Goal: Find specific page/section: Find specific page/section

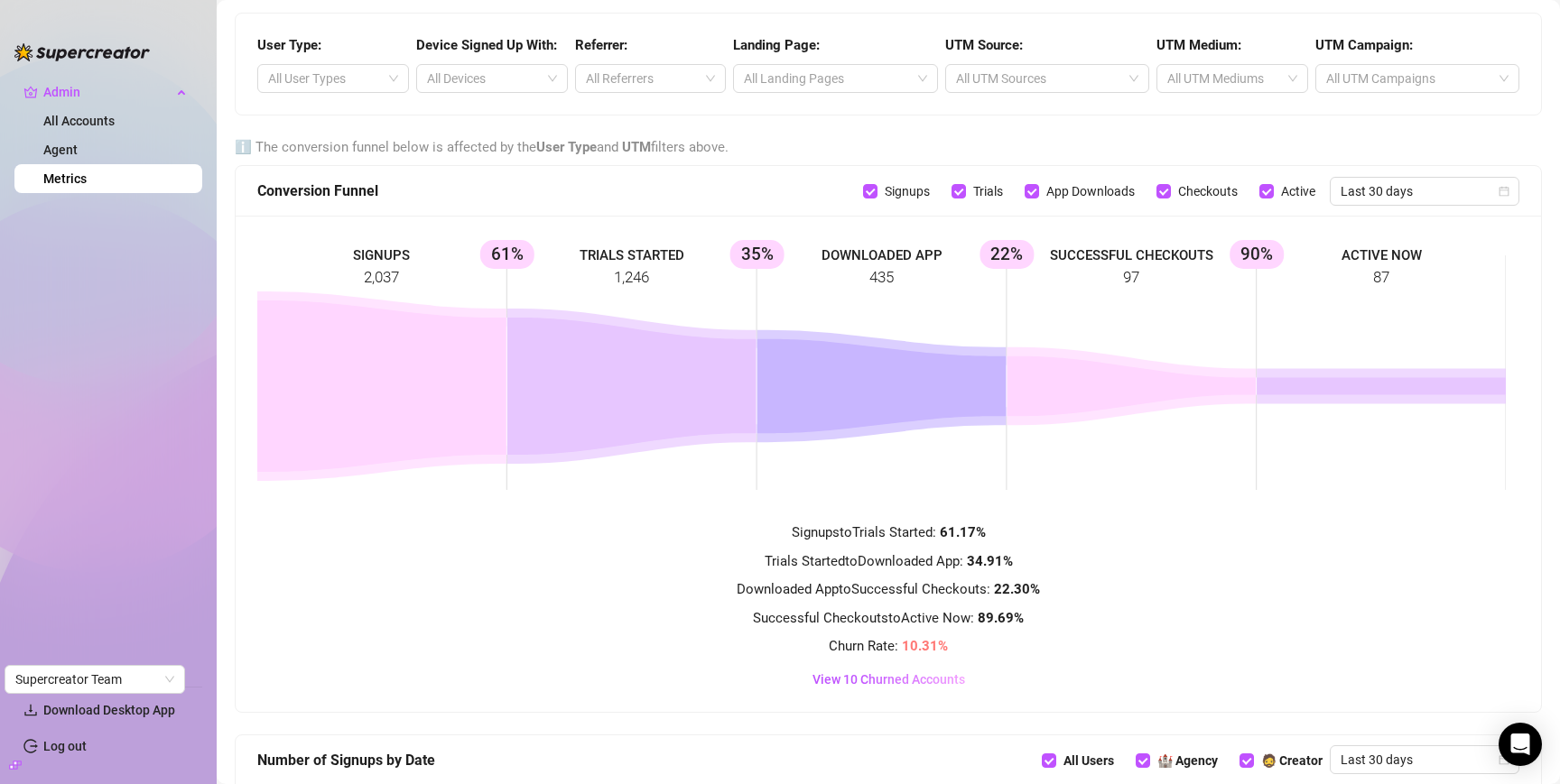
scroll to position [1008, 0]
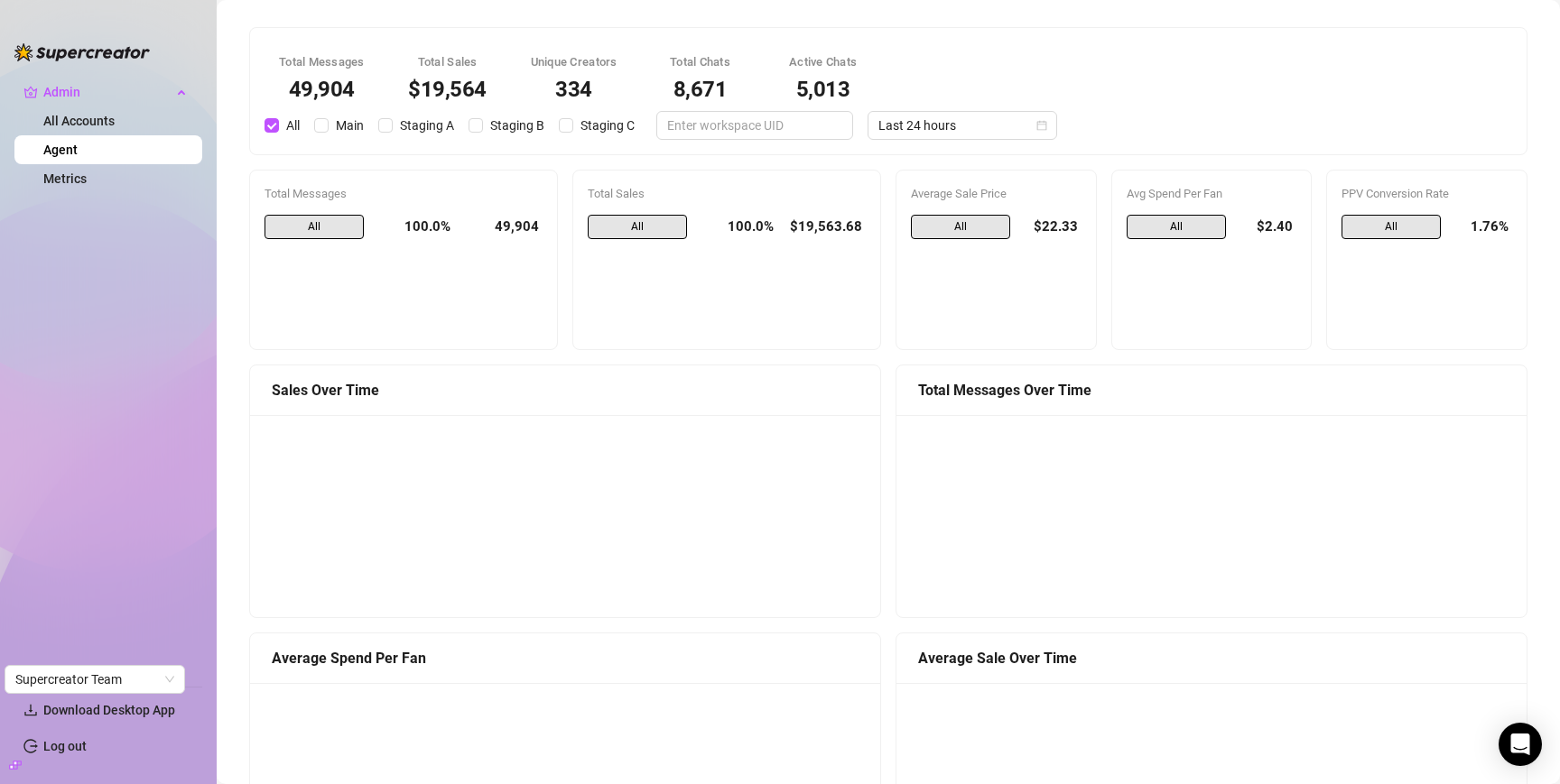
scroll to position [1698, 0]
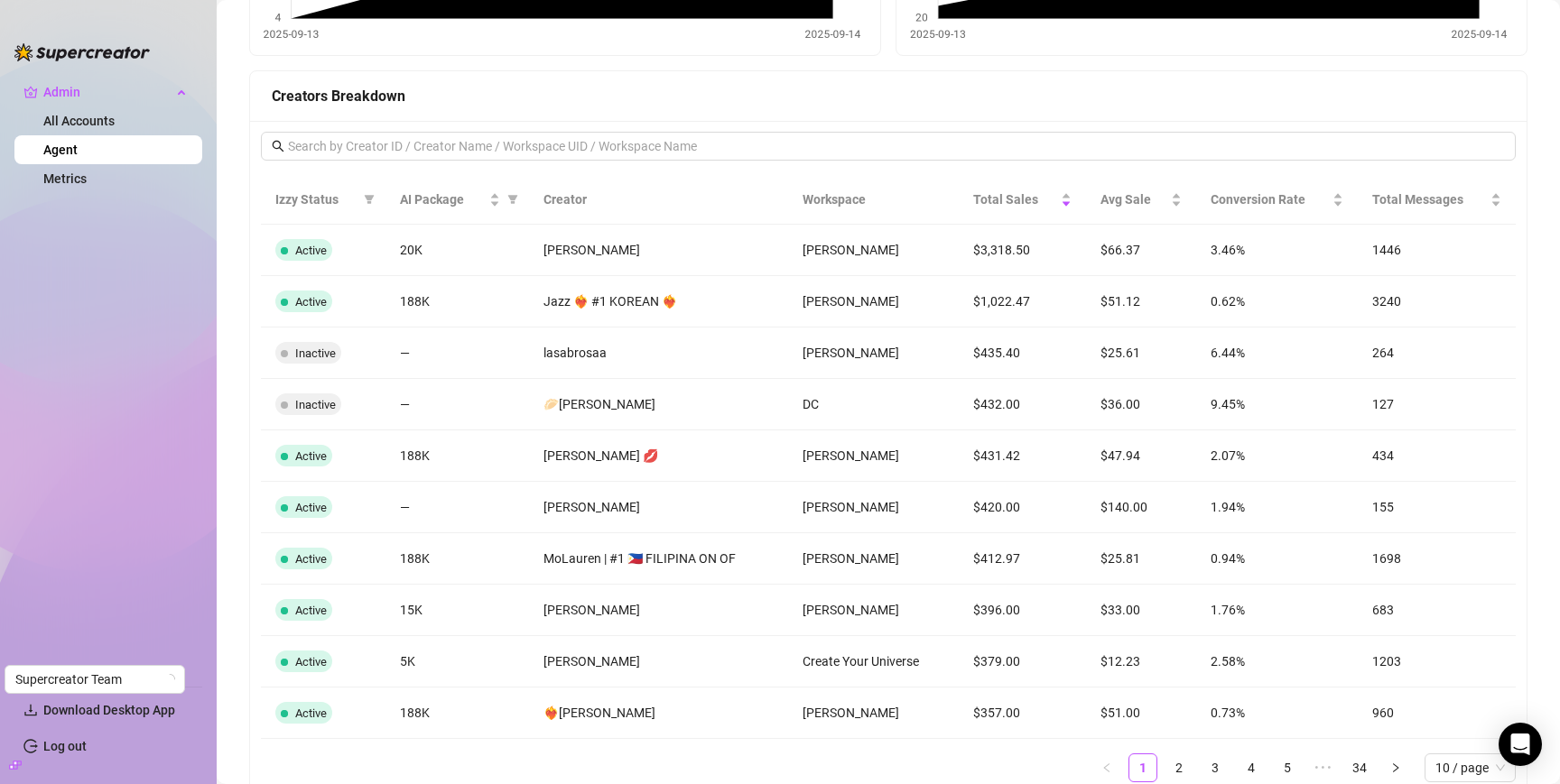
scroll to position [1671, 0]
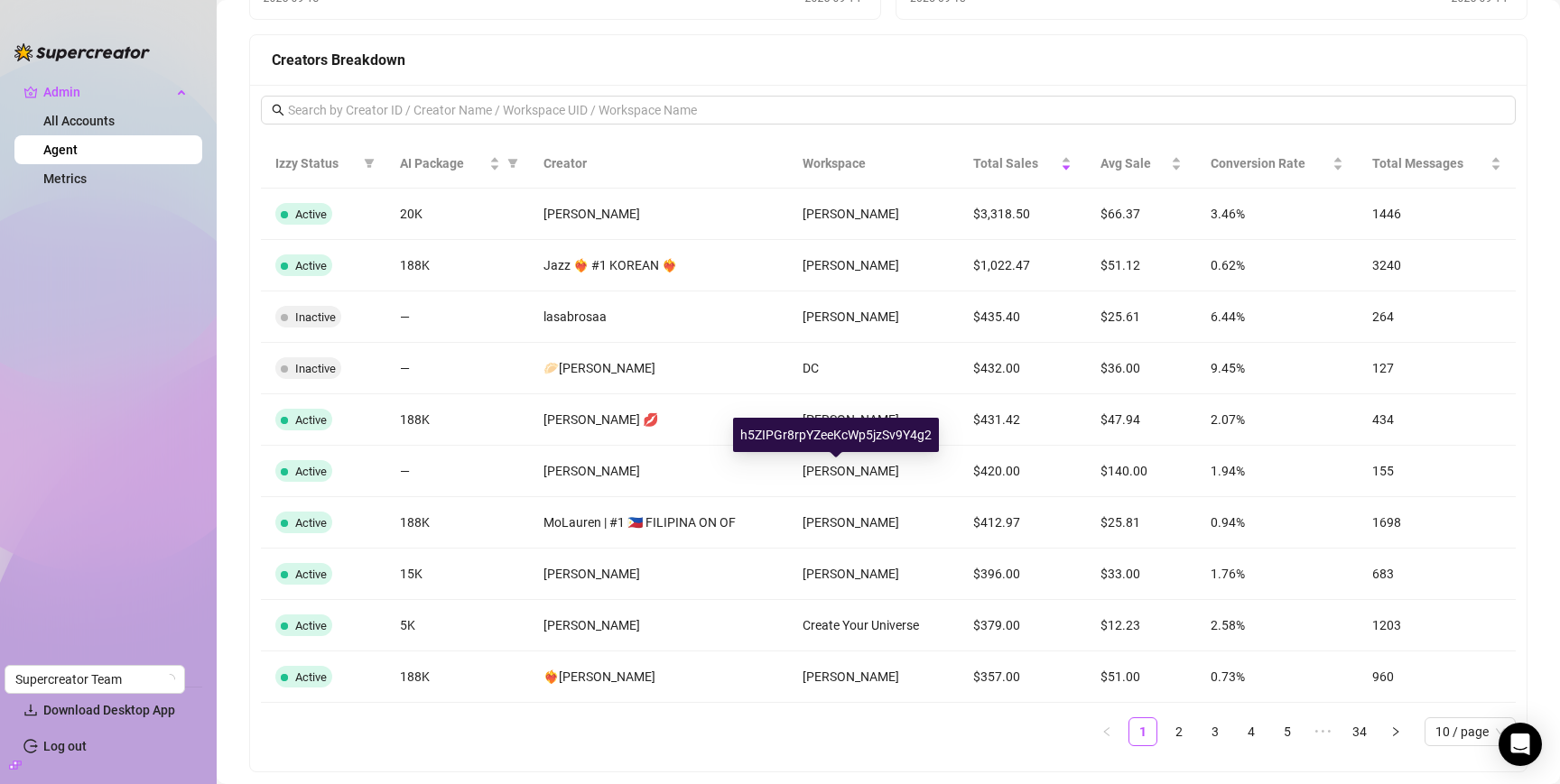
click at [845, 435] on div "h5ZIPGr8rpYZeeKcWp5jzSv9Y4g2" at bounding box center [836, 435] width 206 height 34
copy div "h5ZIPGr8rpYZeeKcWp5jzSv9Y4g2"
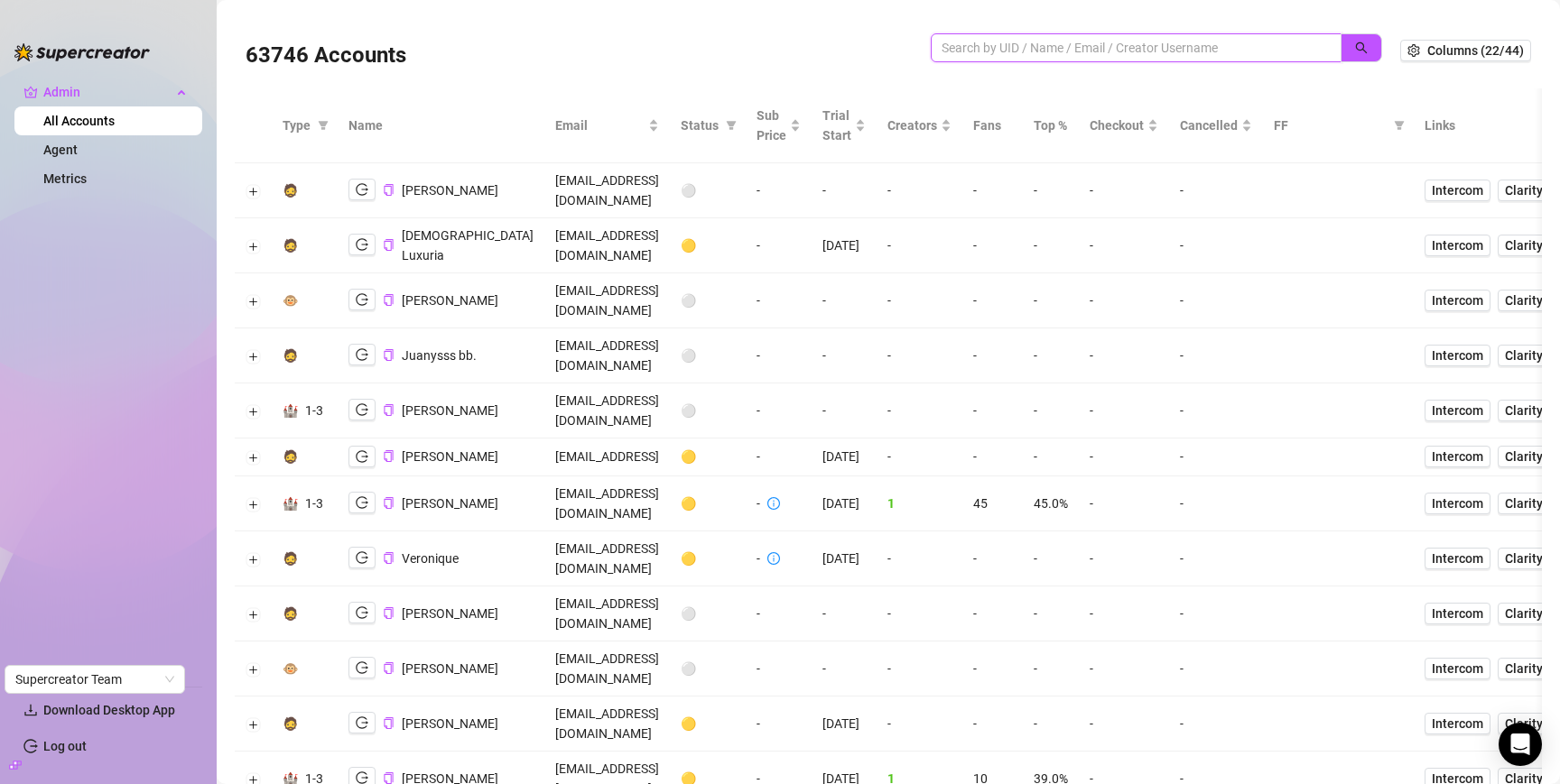
click at [1135, 54] on input "search" at bounding box center [1129, 48] width 375 height 20
paste input "h5ZIPGr8rpYZeeKcWp5jzSv9Y4g2"
click at [1355, 51] on icon "search" at bounding box center [1362, 48] width 13 height 13
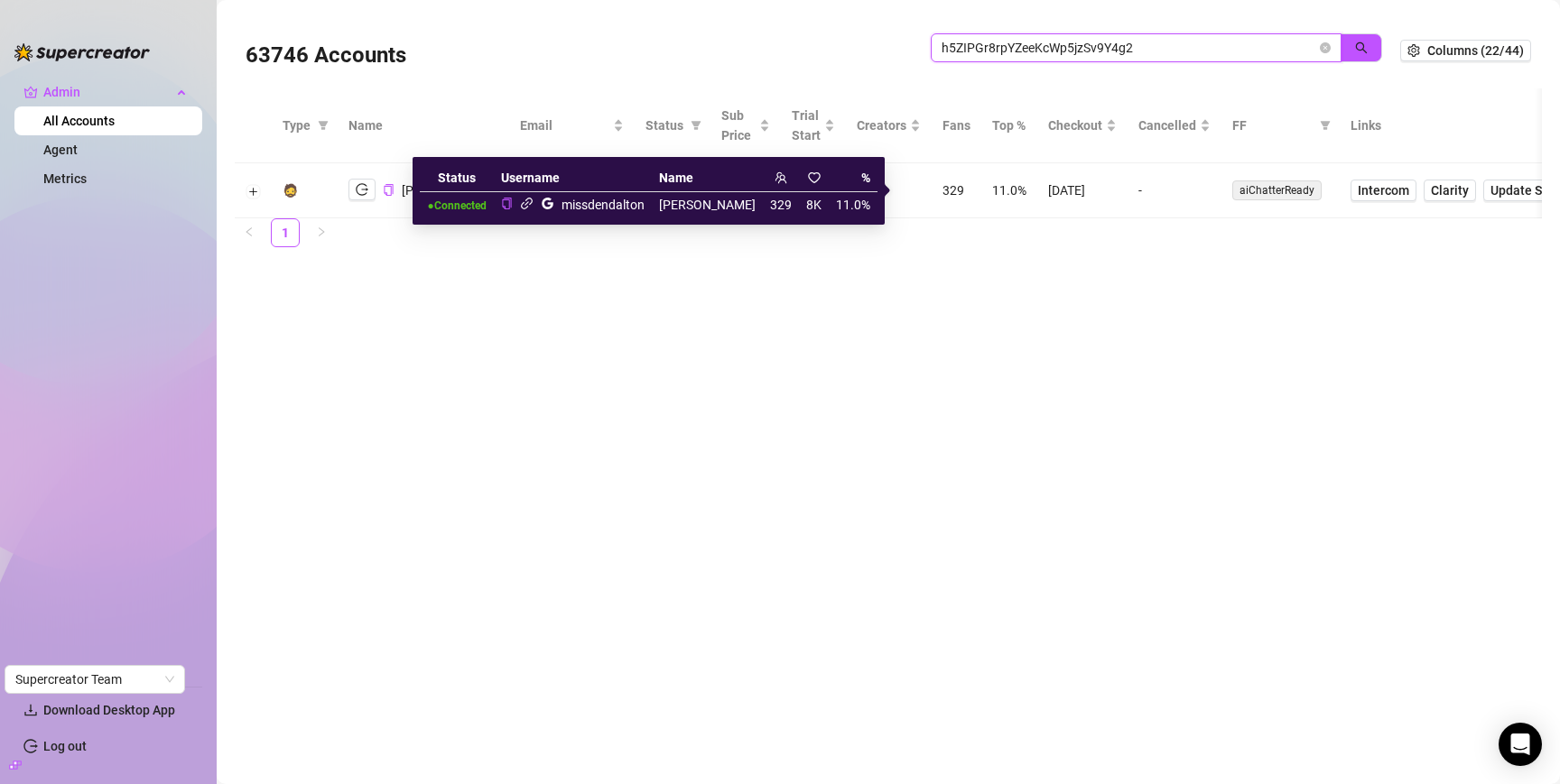
type input "h5ZIPGr8rpYZeeKcWp5jzSv9Y4g2"
click at [532, 205] on icon "link" at bounding box center [526, 203] width 12 height 12
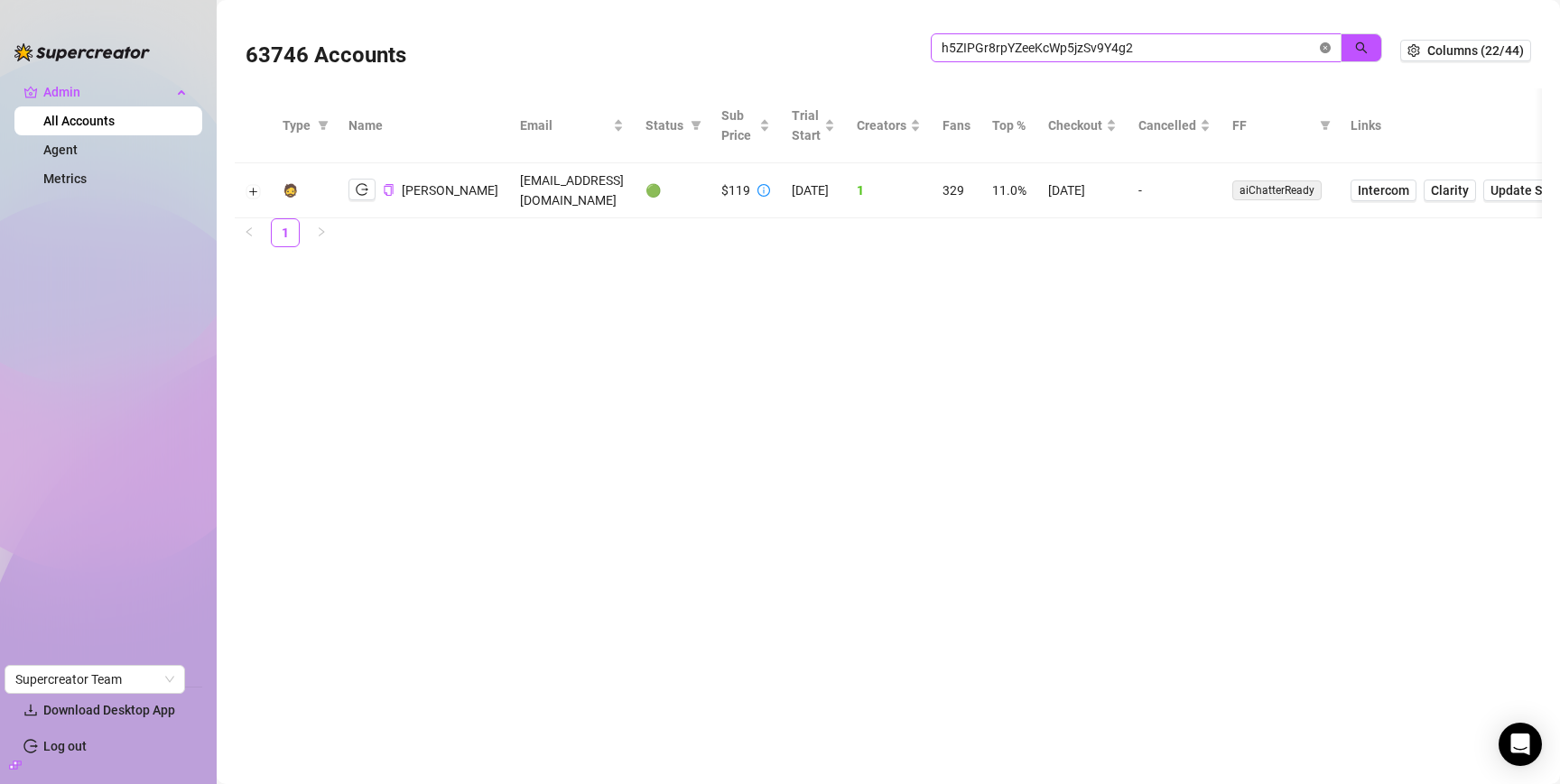
click at [1325, 47] on icon "close-circle" at bounding box center [1326, 48] width 11 height 11
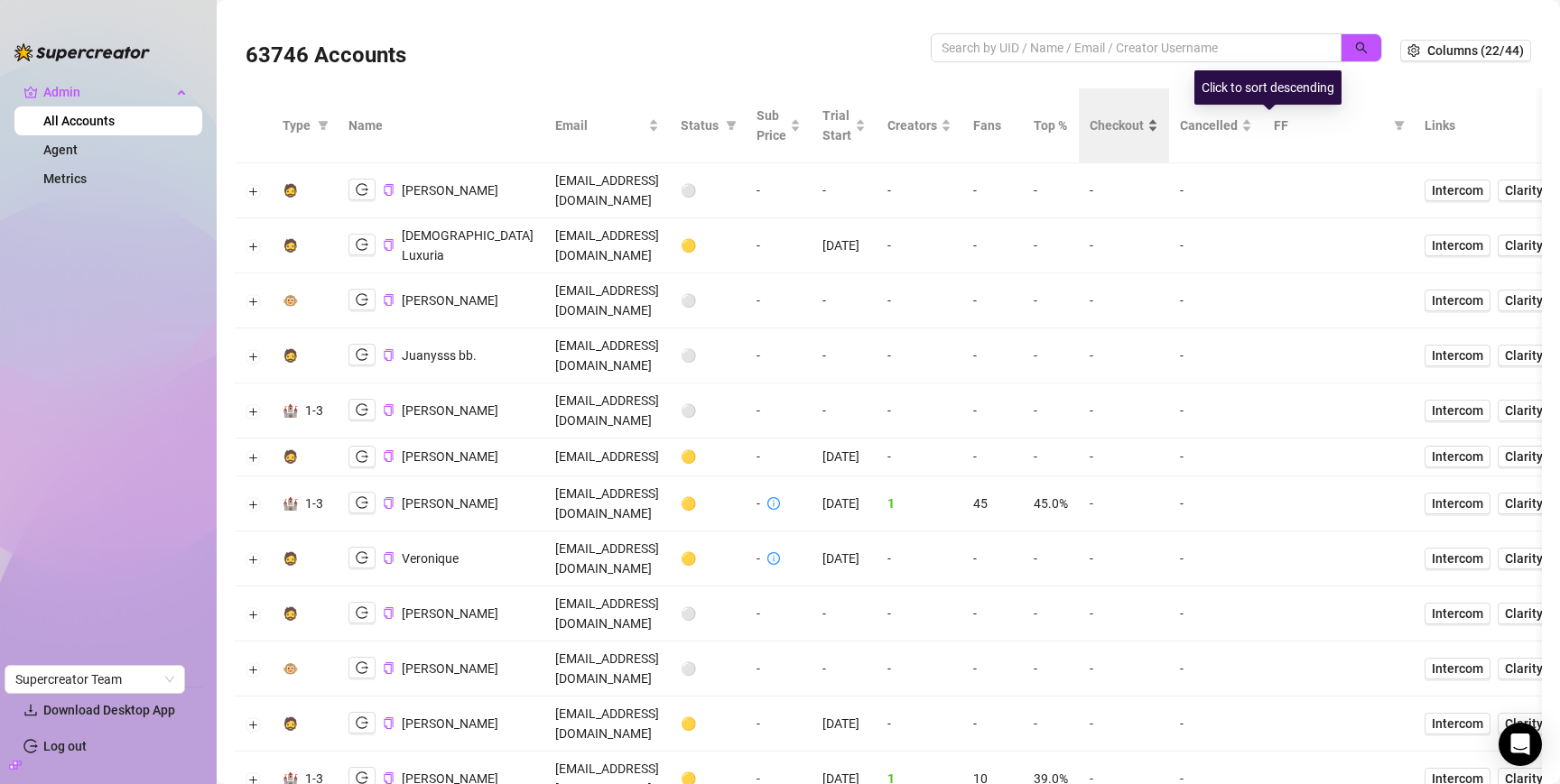
click at [1144, 126] on span "Checkout" at bounding box center [1117, 126] width 54 height 20
